Goal: Obtain resource: Download file/media

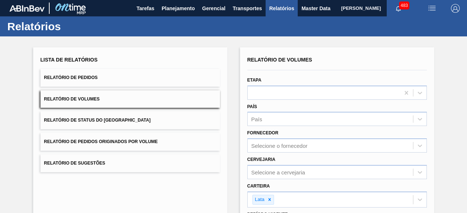
click at [119, 79] on button "Relatório de Pedidos" at bounding box center [129, 78] width 179 height 18
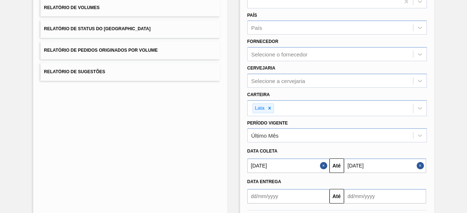
scroll to position [109, 0]
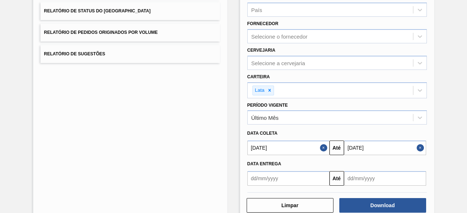
click at [419, 145] on button "Close" at bounding box center [420, 148] width 9 height 15
click at [323, 144] on button "Close" at bounding box center [324, 148] width 9 height 15
click at [291, 145] on input "text" at bounding box center [288, 148] width 82 height 15
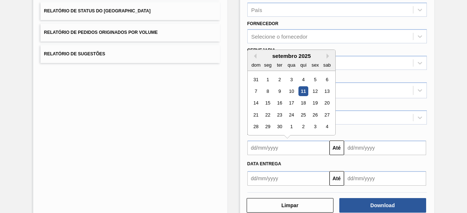
drag, startPoint x: 159, startPoint y: 117, endPoint x: 171, endPoint y: 119, distance: 11.9
click at [159, 117] on div "Lista de Relatórios Relatório de Pedidos Relatório de Volumes Relatório de Stat…" at bounding box center [130, 79] width 194 height 283
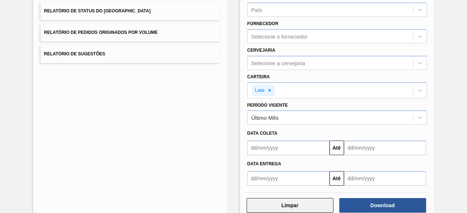
click at [300, 204] on button "Limpar" at bounding box center [289, 205] width 87 height 15
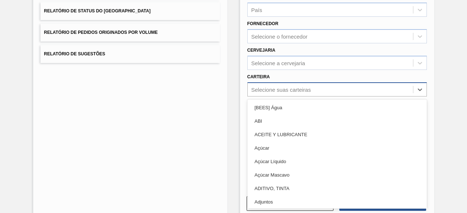
click at [303, 92] on div "Selecione suas carteiras" at bounding box center [280, 89] width 59 height 6
type input "lata"
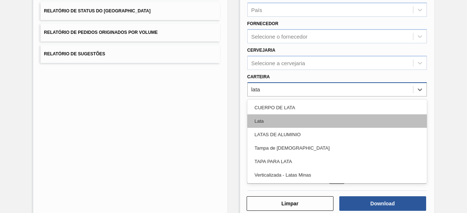
click at [297, 122] on div "Lata" at bounding box center [336, 120] width 179 height 13
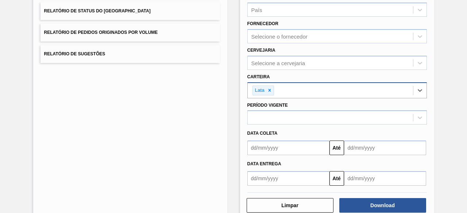
click at [287, 154] on input "text" at bounding box center [288, 148] width 82 height 15
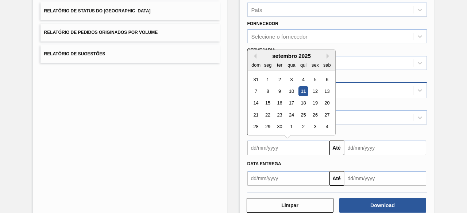
click at [302, 86] on div "11" at bounding box center [303, 91] width 10 height 10
type input "11/09/2025"
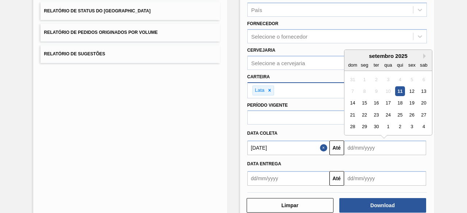
click at [360, 148] on input "text" at bounding box center [385, 148] width 82 height 15
click at [375, 100] on div "16" at bounding box center [376, 103] width 10 height 10
type input "16/09/2025"
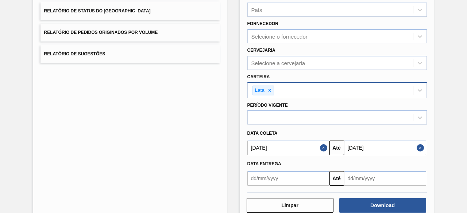
click at [195, 113] on div "Lista de Relatórios Relatório de Pedidos Relatório de Volumes Relatório de Stat…" at bounding box center [130, 79] width 194 height 283
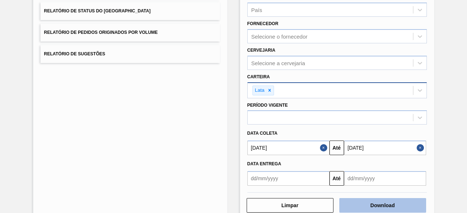
click at [389, 207] on button "Download" at bounding box center [382, 205] width 87 height 15
click at [397, 210] on button "Download" at bounding box center [382, 205] width 87 height 15
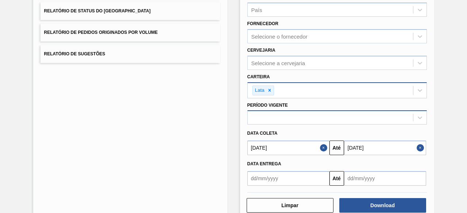
click at [296, 115] on div at bounding box center [330, 118] width 165 height 11
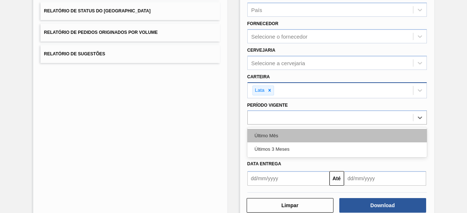
click at [283, 137] on div "Último Mês" at bounding box center [336, 135] width 179 height 13
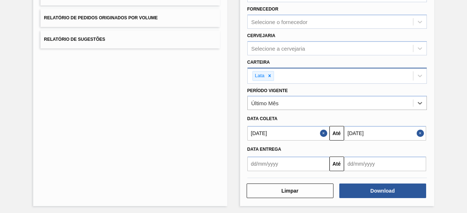
scroll to position [125, 0]
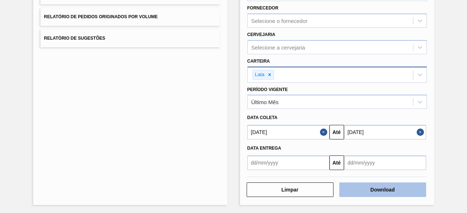
click at [374, 190] on button "Download" at bounding box center [382, 190] width 87 height 15
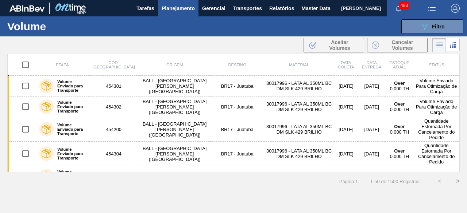
scroll to position [79, 0]
